Goal: Navigation & Orientation: Find specific page/section

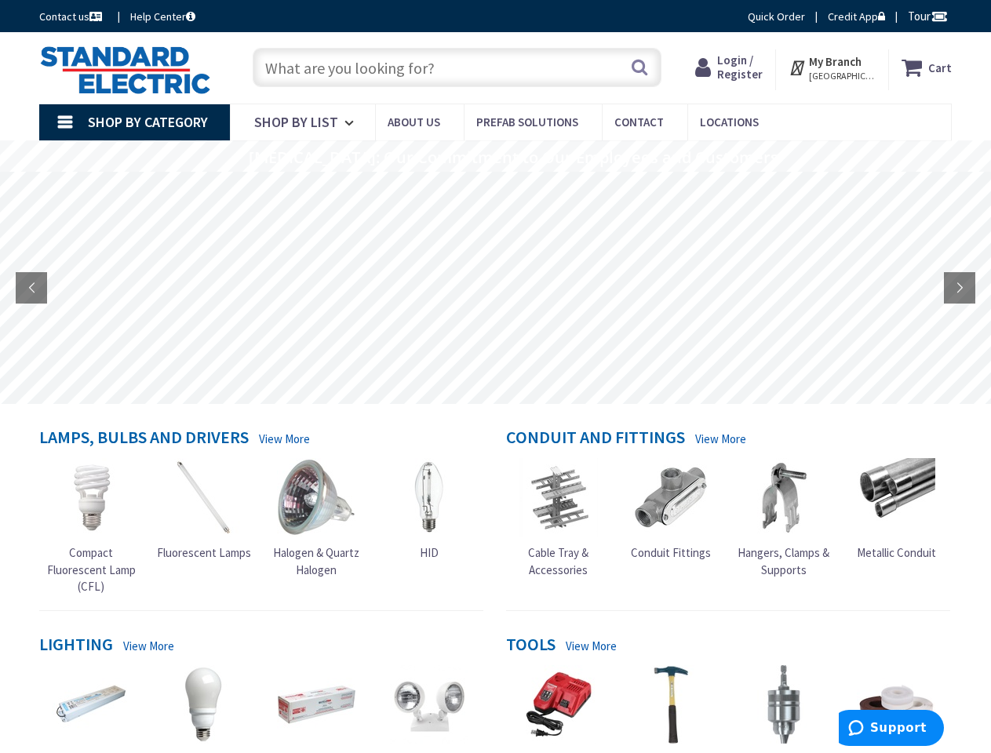
click at [495, 376] on rs-layer at bounding box center [495, 288] width 991 height 232
click at [925, 16] on span "Tour" at bounding box center [927, 16] width 40 height 15
click at [938, 16] on div at bounding box center [495, 376] width 991 height 753
click at [832, 67] on strong "My Branch" at bounding box center [835, 61] width 53 height 15
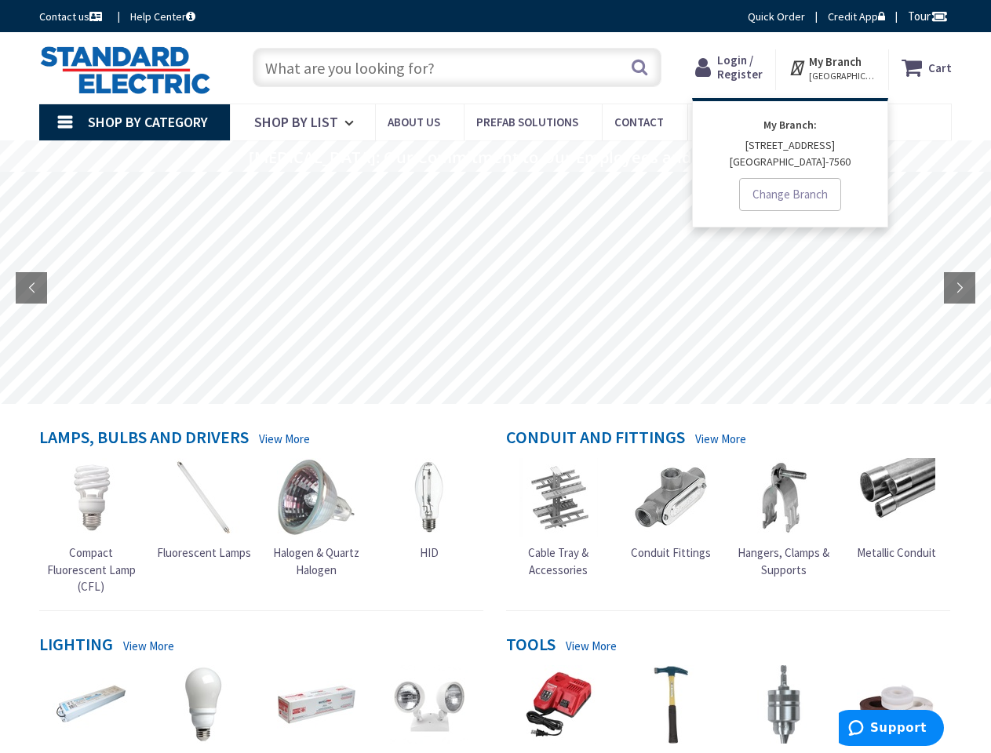
click at [134, 122] on span "Shop By Category" at bounding box center [148, 122] width 120 height 18
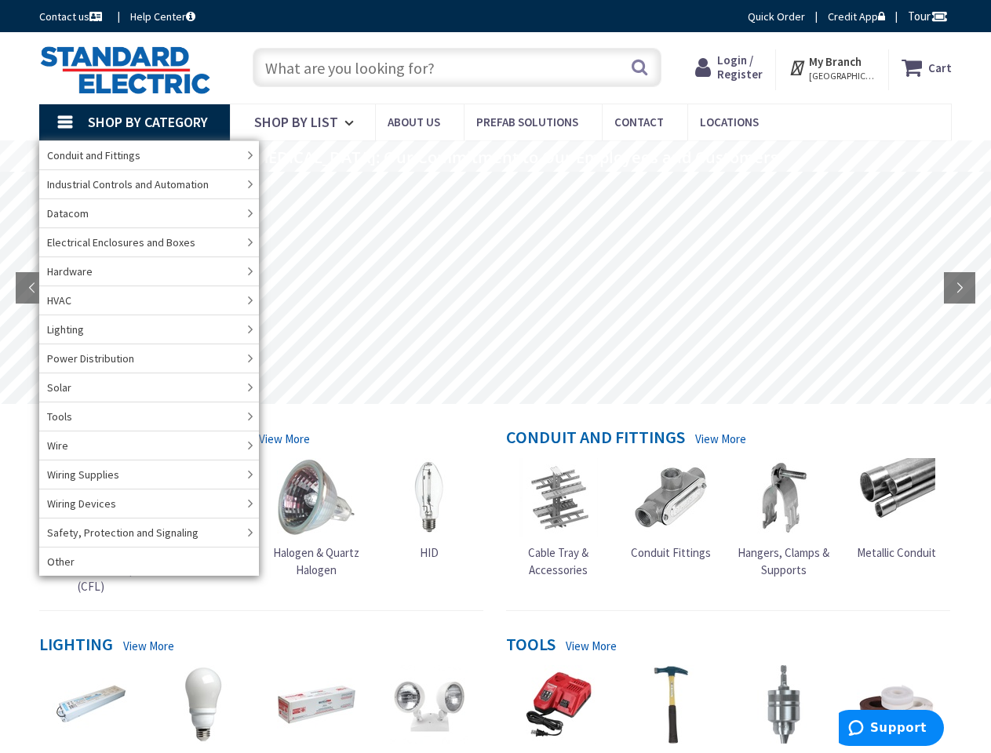
click at [495, 156] on rs-layer "[MEDICAL_DATA]: Our Commitment to Our Employees and Customers" at bounding box center [513, 157] width 529 height 17
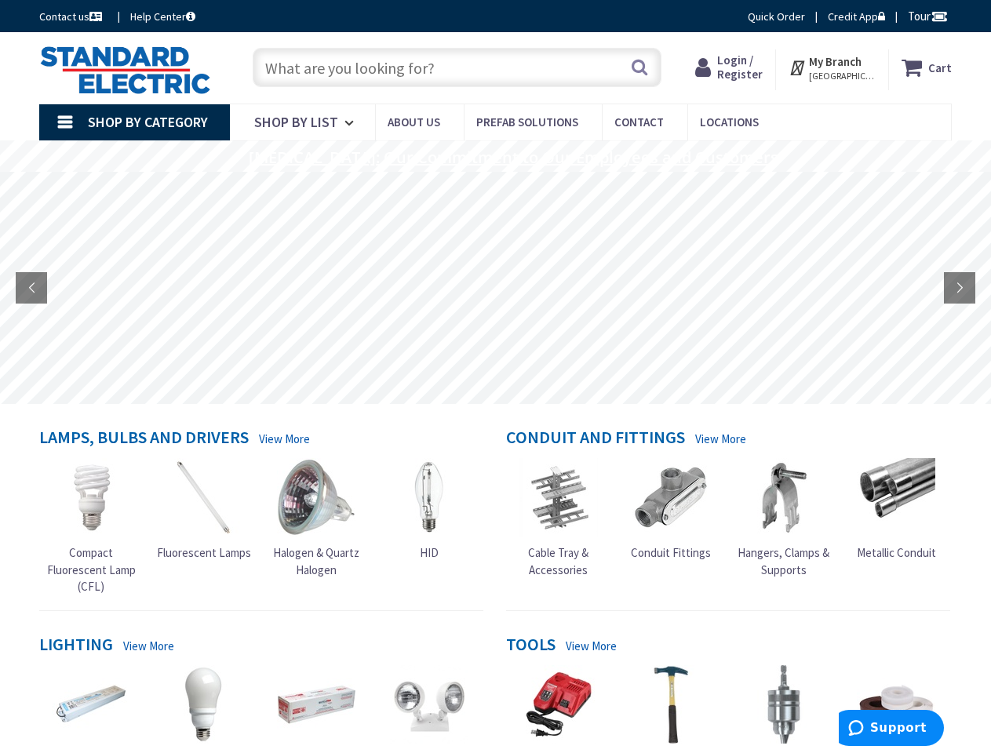
click at [494, 158] on rs-layer "[MEDICAL_DATA]: Our Commitment to Our Employees and Customers" at bounding box center [513, 157] width 529 height 17
